Goal: Task Accomplishment & Management: Manage account settings

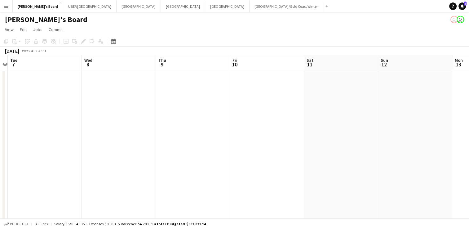
scroll to position [0, 216]
click at [284, 119] on app-date-cell at bounding box center [266, 161] width 74 height 182
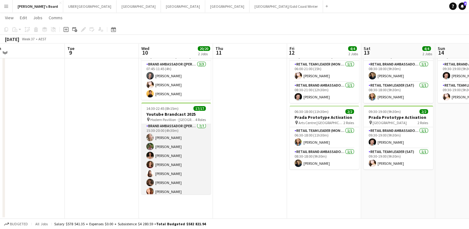
scroll to position [0, 0]
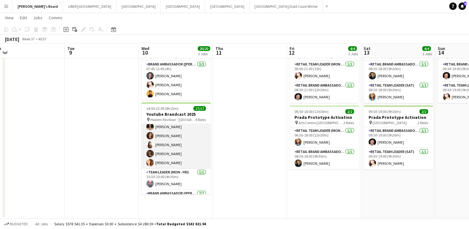
click at [165, 163] on app-card-role "Brand Ambassador (Mon - Fri) 7/7 15:30-20:00 (4h30m) Annie Anderson Laura Sanch…" at bounding box center [175, 131] width 69 height 75
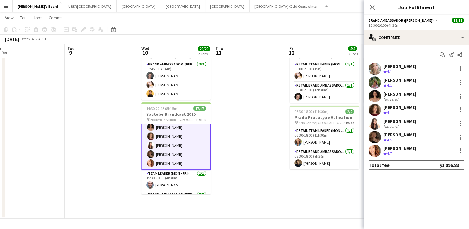
scroll to position [61, 0]
click at [395, 145] on div "Mel Goh Crew rating 4.7 13.2km" at bounding box center [416, 151] width 105 height 12
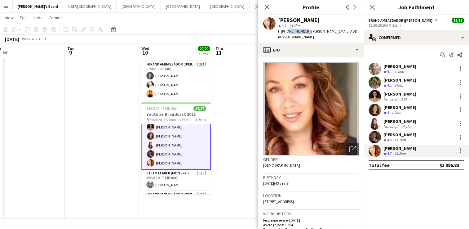
drag, startPoint x: 303, startPoint y: 31, endPoint x: 287, endPoint y: 31, distance: 16.1
click at [287, 31] on span "t. +61413403673" at bounding box center [294, 31] width 32 height 5
copy span "413403673"
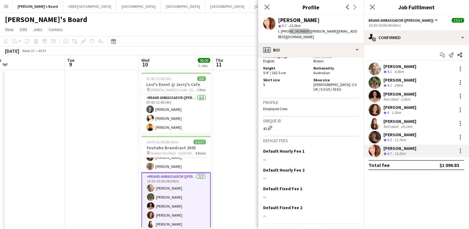
scroll to position [0, 0]
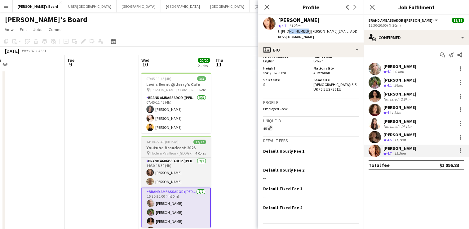
click at [185, 155] on span "Hodern Pavillion - Sydney" at bounding box center [172, 153] width 45 height 5
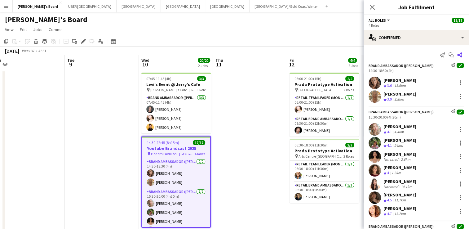
click at [458, 55] on app-icon "Share" at bounding box center [460, 55] width 9 height 9
click at [372, 8] on icon "Close pop-in" at bounding box center [372, 7] width 6 height 6
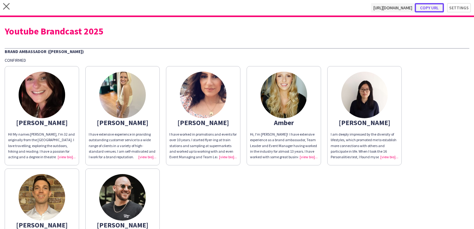
click at [428, 8] on button "Copy url" at bounding box center [429, 7] width 29 height 9
type textarea "**********"
click at [8, 3] on icon "close" at bounding box center [6, 6] width 7 height 7
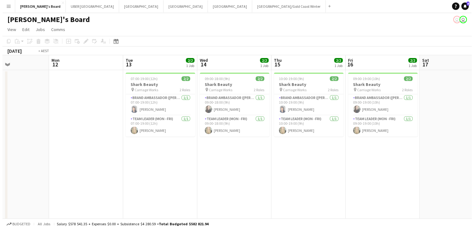
scroll to position [0, 240]
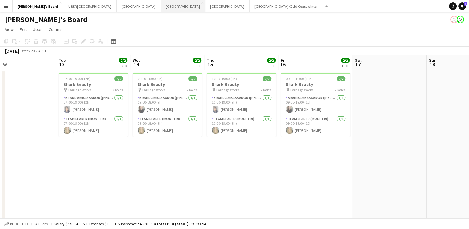
click at [161, 9] on button "Sydney Close" at bounding box center [183, 6] width 44 height 12
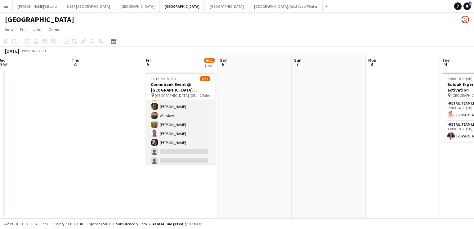
click at [169, 141] on app-card-role "Brand Ambassador (Mon - Fri) 9I 1A 6/10 16:15-20:15 (4h) Yadana Ni Ni Elisa Lew…" at bounding box center [180, 134] width 69 height 102
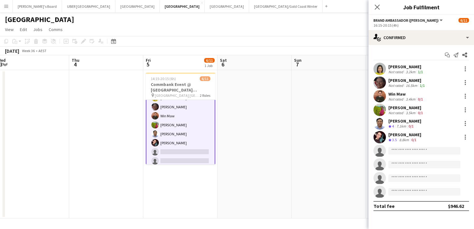
click at [412, 132] on div "Kathy Huynh Tran" at bounding box center [404, 135] width 33 height 6
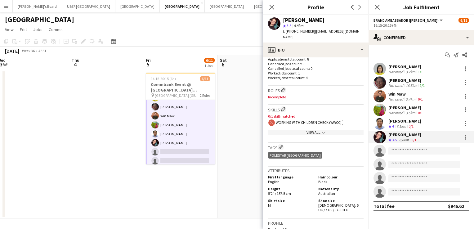
scroll to position [175, 0]
click at [404, 120] on div "Christopher Cabardo" at bounding box center [404, 121] width 33 height 6
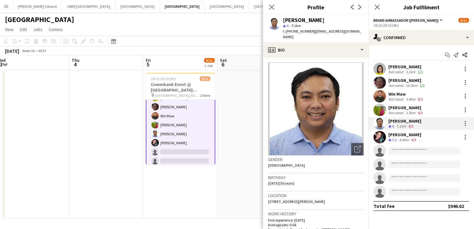
scroll to position [212, 0]
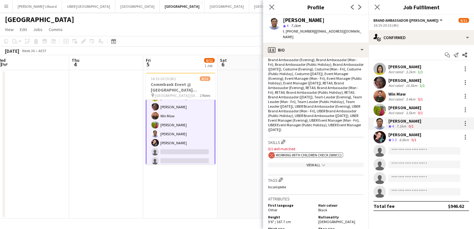
click at [396, 107] on div "Rita Agha" at bounding box center [406, 108] width 36 height 6
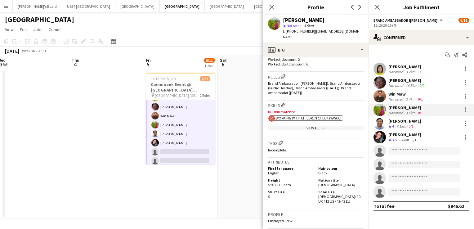
scroll to position [189, 0]
click at [396, 94] on div "Win Maw" at bounding box center [406, 94] width 36 height 6
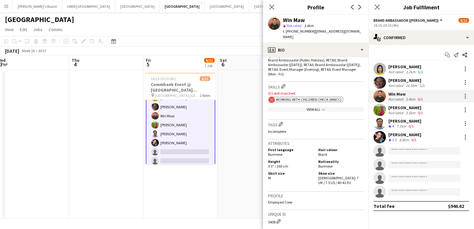
scroll to position [225, 0]
click at [377, 8] on icon "Close pop-in" at bounding box center [377, 7] width 6 height 6
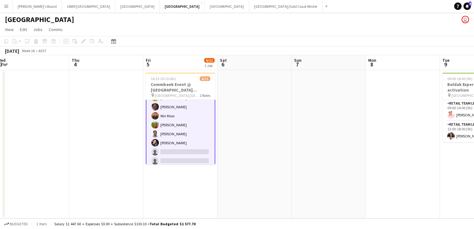
scroll to position [0, 0]
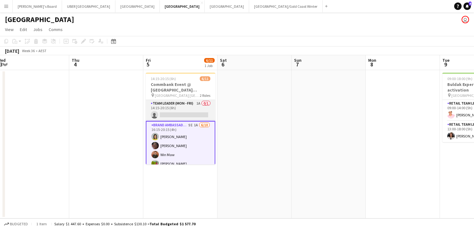
click at [166, 113] on app-card-role "Team Leader (Mon - Fri) 1A 0/1 14:15-20:15 (6h) single-neutral-actions" at bounding box center [180, 110] width 69 height 21
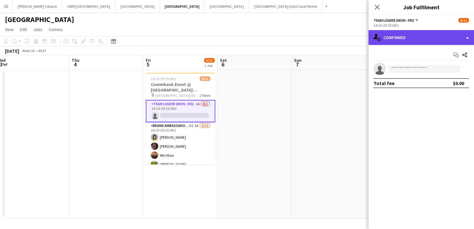
click at [422, 33] on div "single-neutral-actions-check-2 Confirmed" at bounding box center [420, 37] width 105 height 15
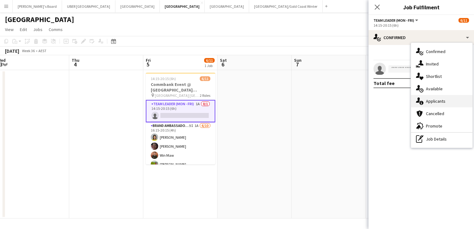
click at [434, 104] on div "single-neutral-actions-information Applicants" at bounding box center [441, 101] width 61 height 12
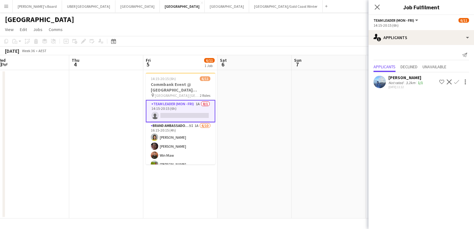
click at [396, 78] on div "Rui Gao" at bounding box center [406, 78] width 36 height 6
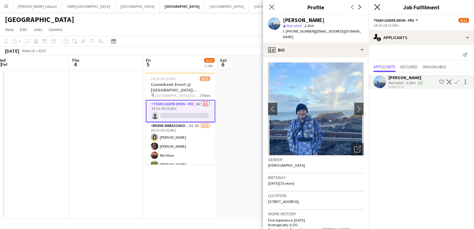
click at [377, 5] on icon "Close pop-in" at bounding box center [377, 7] width 6 height 6
